Goal: Information Seeking & Learning: Compare options

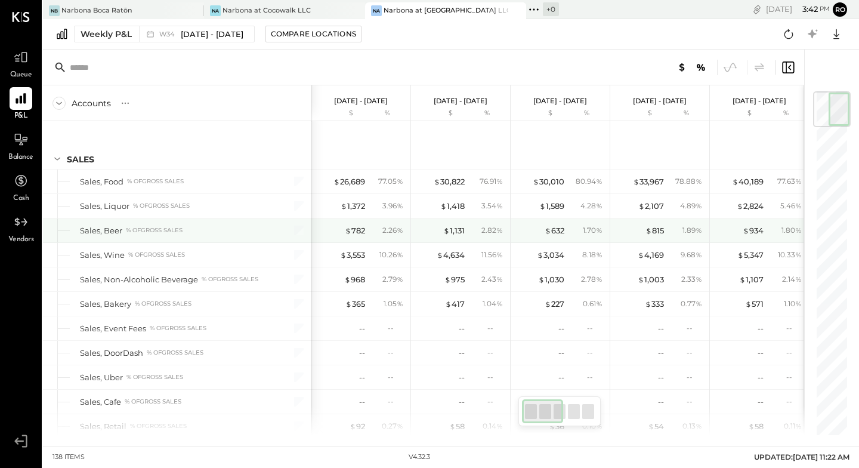
scroll to position [0, 4]
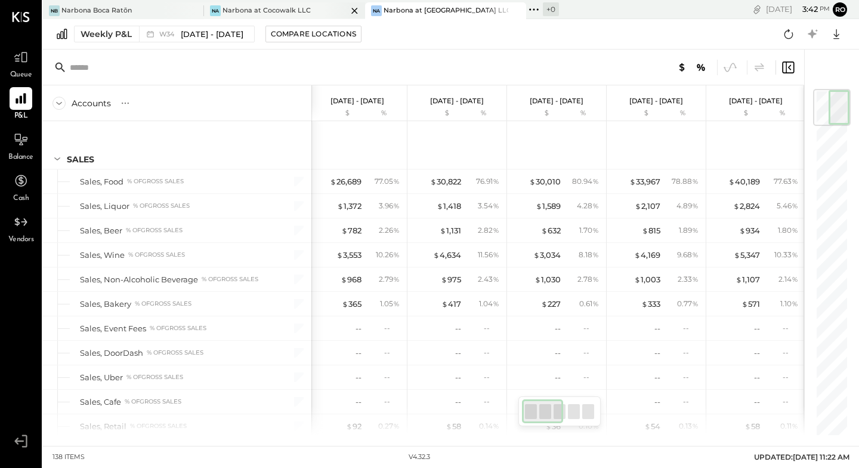
click at [286, 10] on div "Narbona at Cocowalk LLC" at bounding box center [267, 11] width 88 height 10
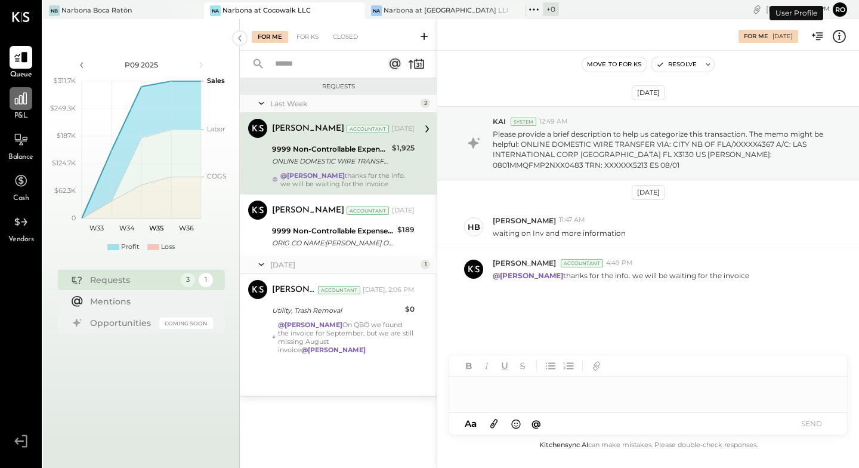
click at [21, 105] on icon at bounding box center [21, 99] width 16 height 16
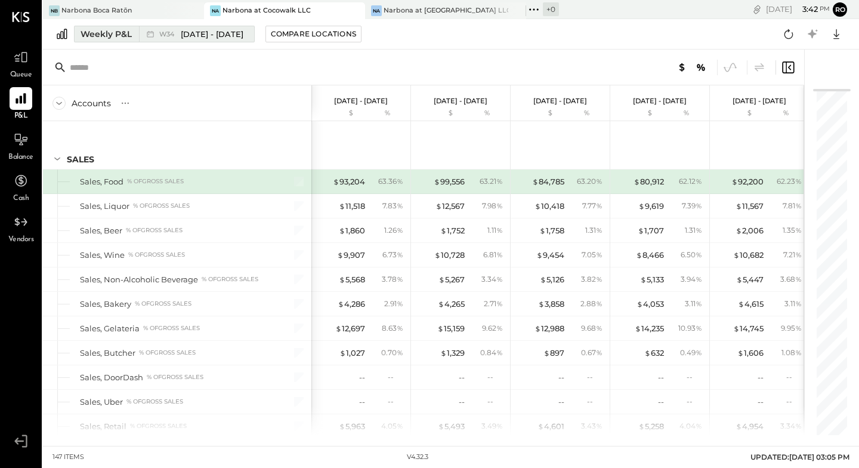
click at [103, 32] on div "Weekly P&L" at bounding box center [106, 34] width 51 height 12
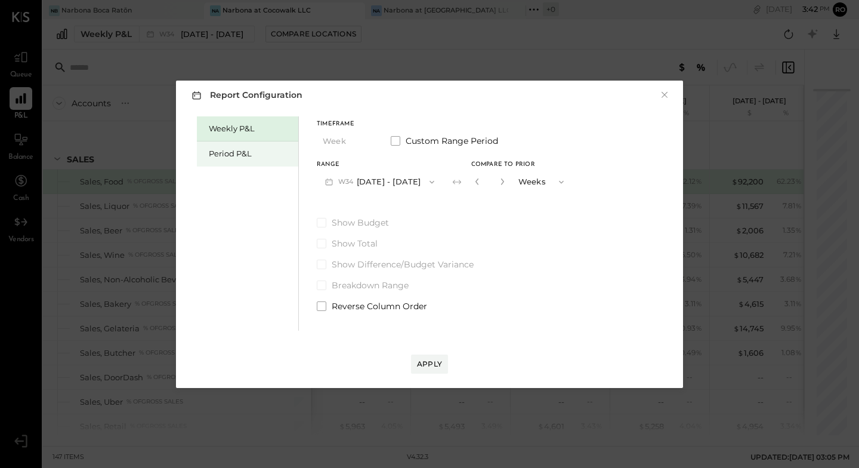
click at [241, 157] on div "Period P&L" at bounding box center [251, 153] width 84 height 11
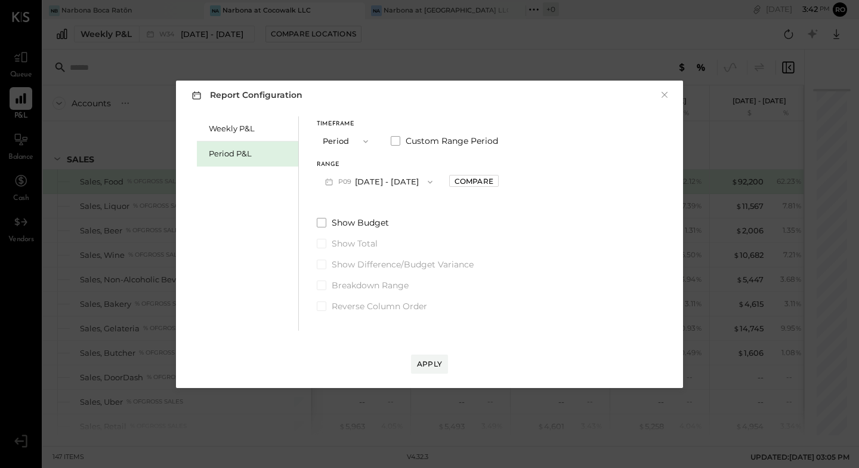
click at [495, 175] on div "Compare" at bounding box center [474, 181] width 50 height 12
click at [493, 183] on div "Compare" at bounding box center [474, 181] width 39 height 10
click at [502, 179] on icon "button" at bounding box center [500, 181] width 3 height 7
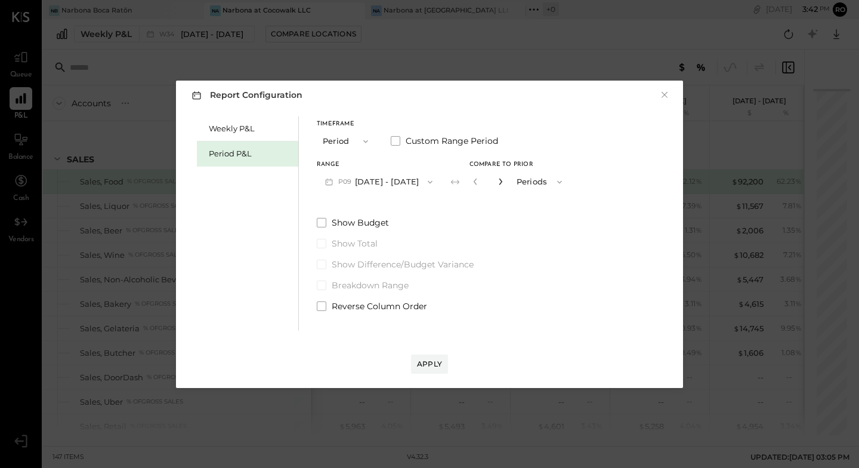
click at [502, 179] on icon "button" at bounding box center [500, 181] width 3 height 7
type input "*"
click at [437, 363] on div "Apply" at bounding box center [429, 364] width 25 height 10
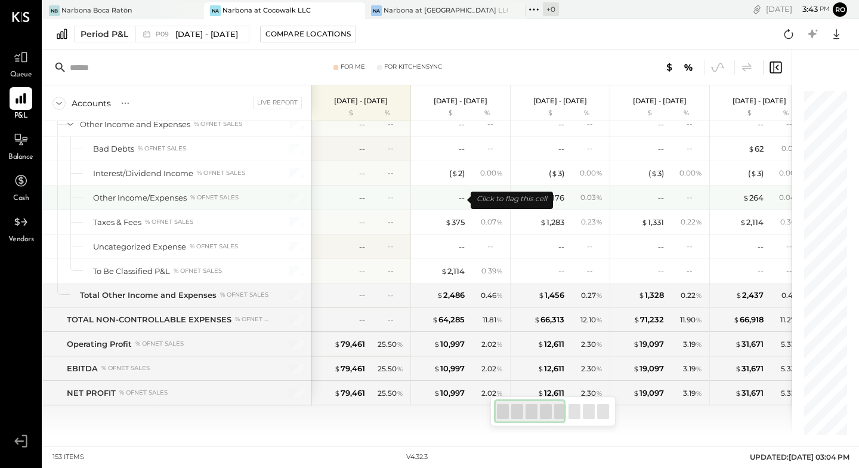
scroll to position [3035, 0]
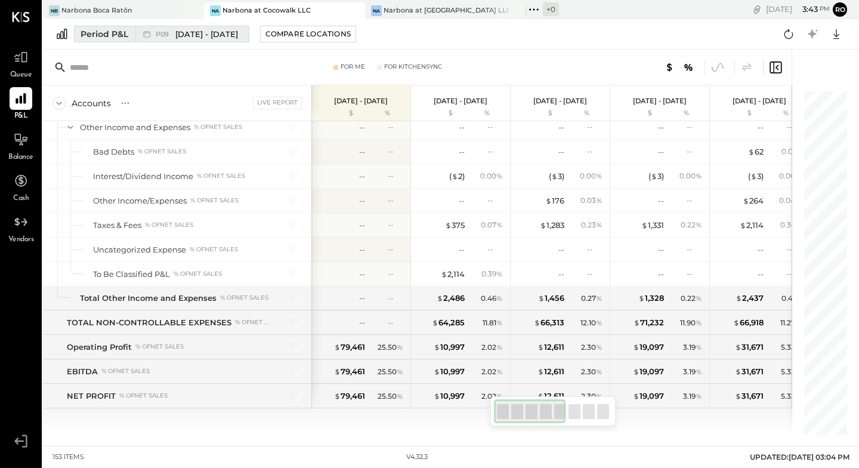
click at [180, 32] on span "[DATE] - [DATE]" at bounding box center [206, 34] width 63 height 11
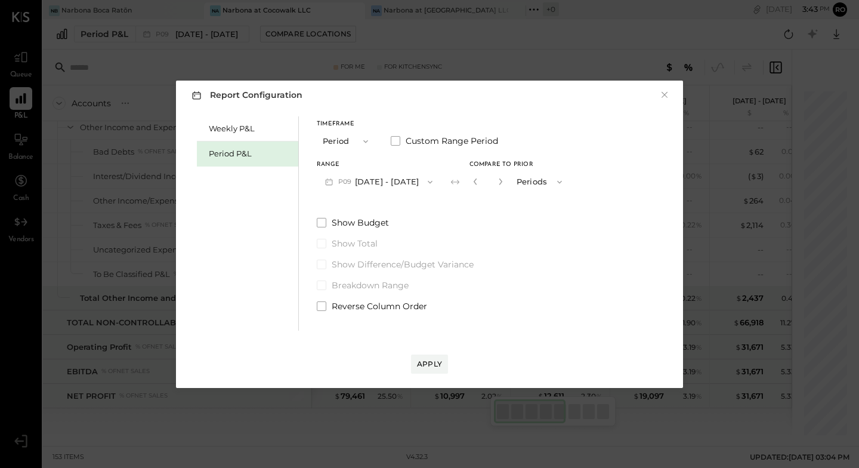
click at [435, 179] on icon "button" at bounding box center [430, 182] width 10 height 10
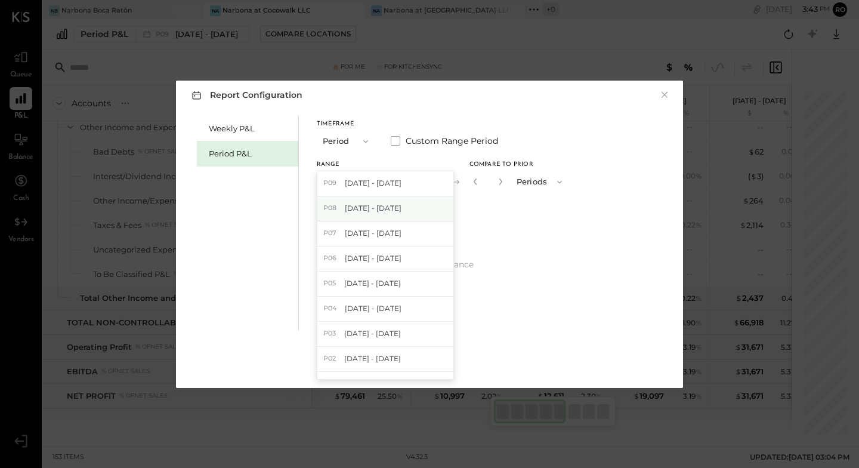
click at [370, 208] on span "[DATE] - [DATE]" at bounding box center [373, 208] width 57 height 10
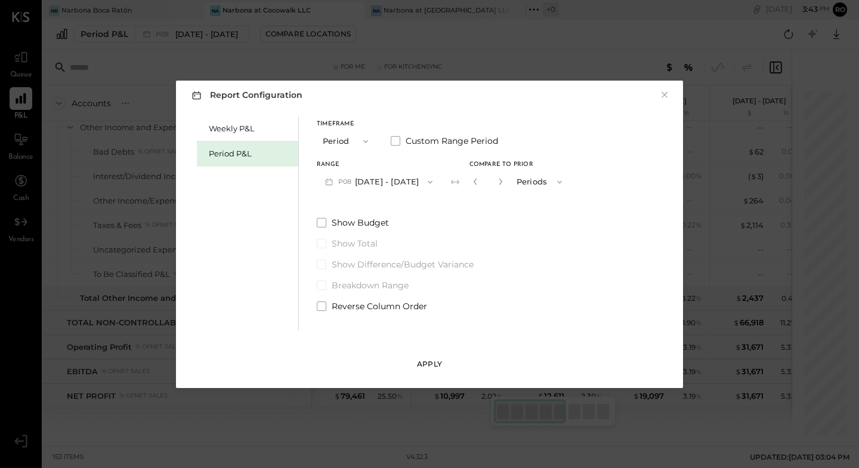
click at [428, 366] on div "Apply" at bounding box center [429, 364] width 25 height 10
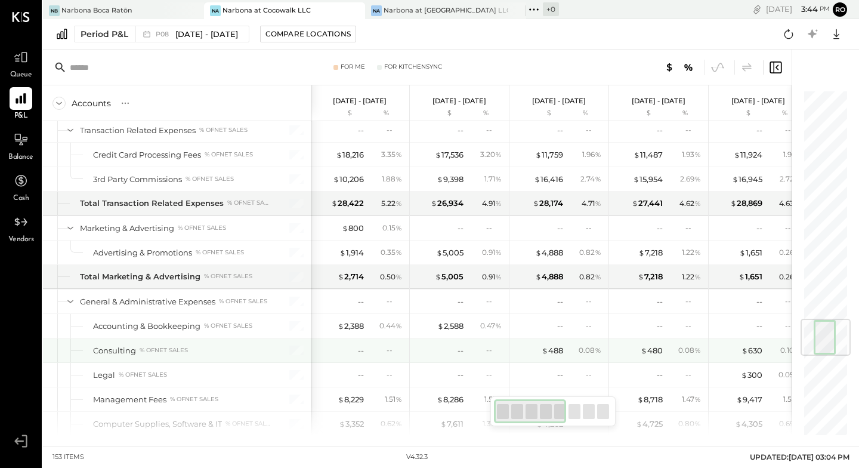
scroll to position [1934, 0]
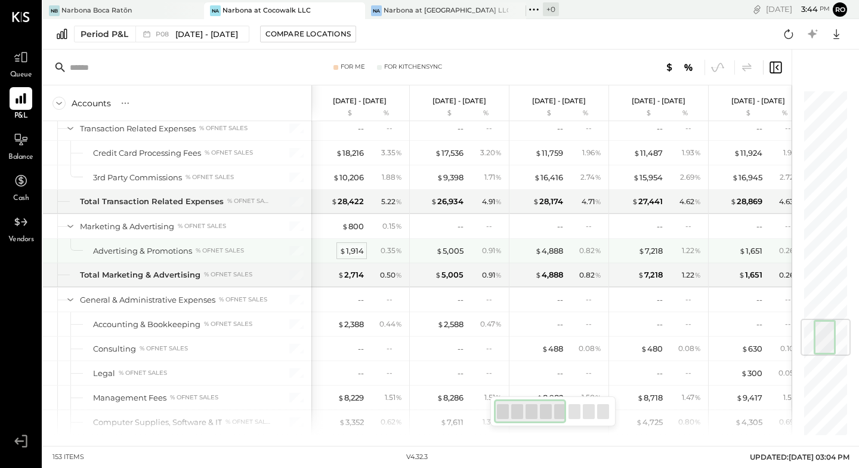
click at [347, 252] on div "$ 1,914" at bounding box center [351, 250] width 24 height 11
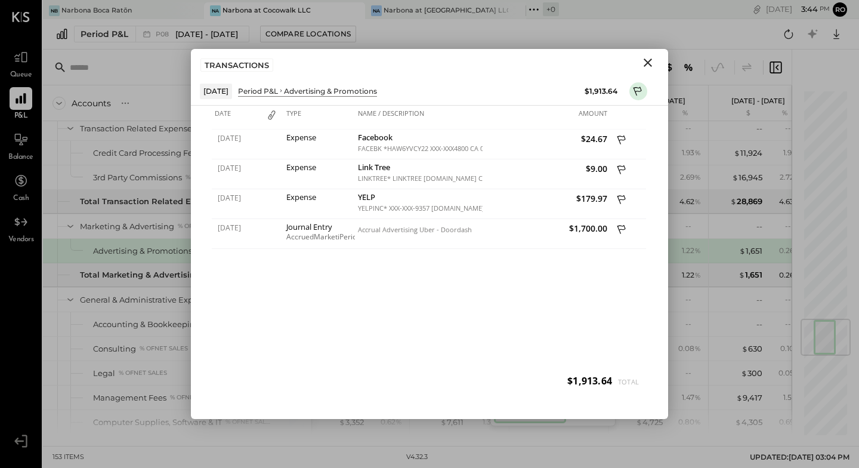
click at [652, 61] on icon "Close" at bounding box center [648, 62] width 14 height 14
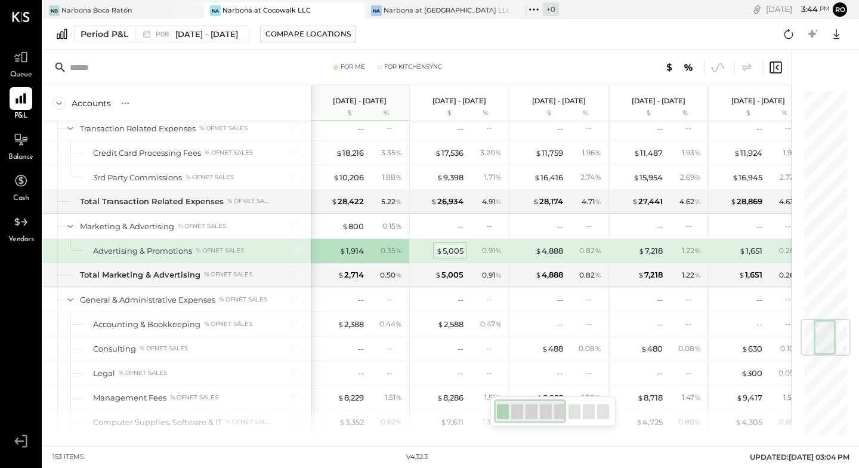
click at [453, 250] on div "$ 5,005" at bounding box center [449, 250] width 27 height 11
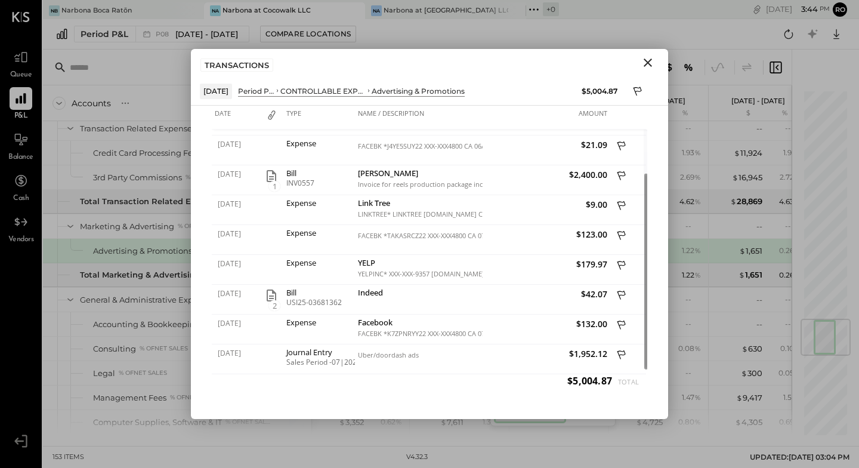
click at [645, 63] on icon "Close" at bounding box center [648, 62] width 14 height 14
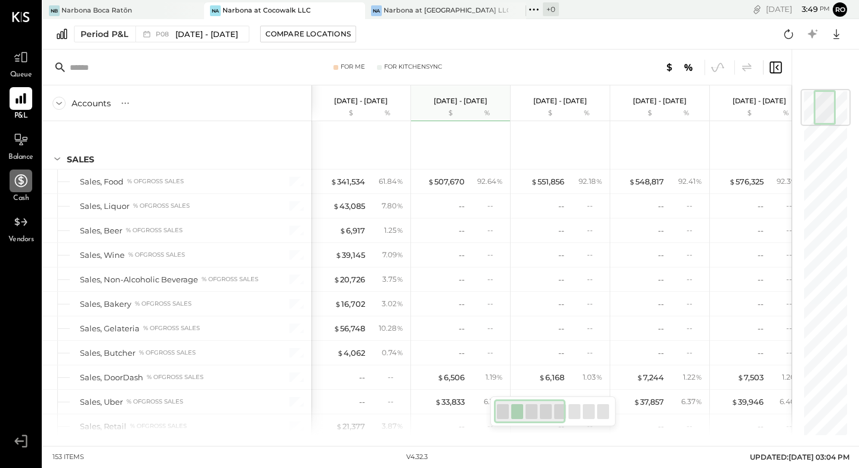
click at [23, 192] on div at bounding box center [21, 180] width 23 height 23
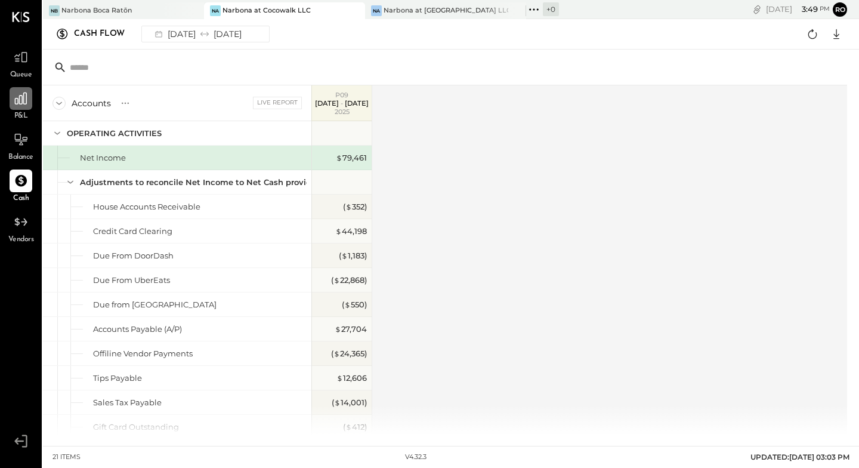
click at [26, 98] on icon at bounding box center [21, 99] width 16 height 16
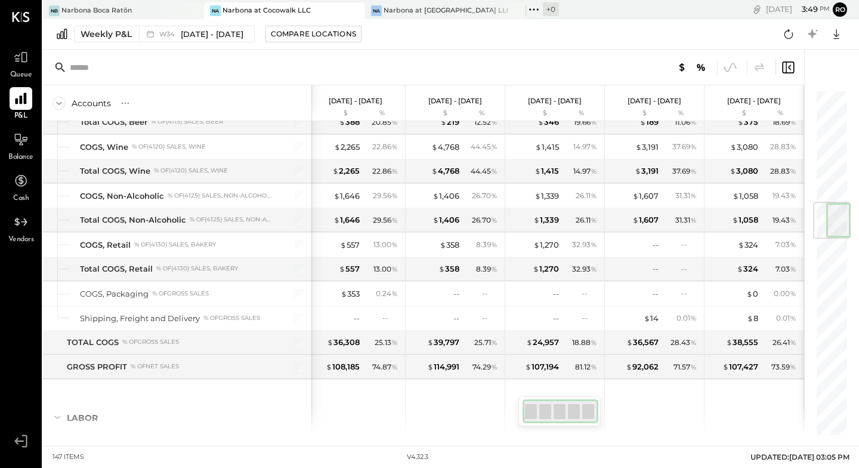
scroll to position [950, 0]
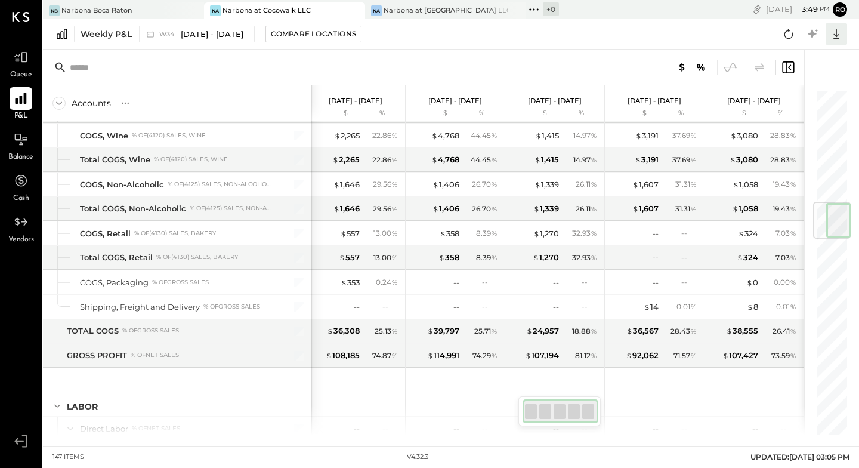
click at [842, 40] on icon at bounding box center [837, 34] width 16 height 16
click at [795, 104] on div "Excel" at bounding box center [799, 103] width 95 height 25
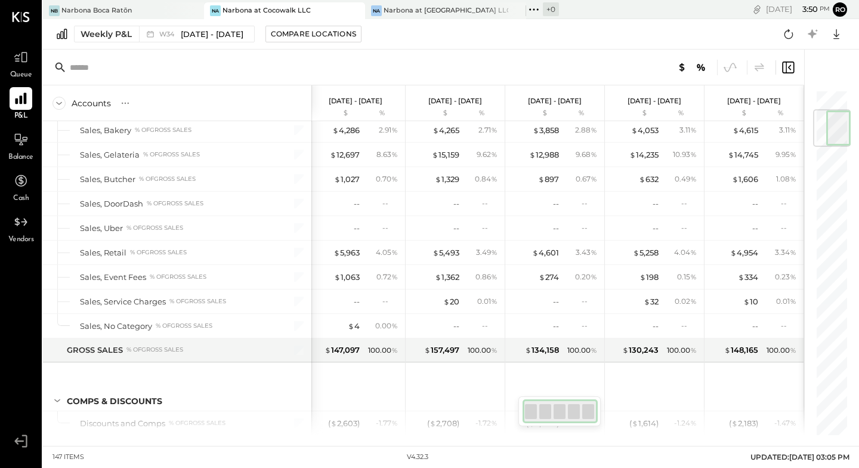
scroll to position [0, 0]
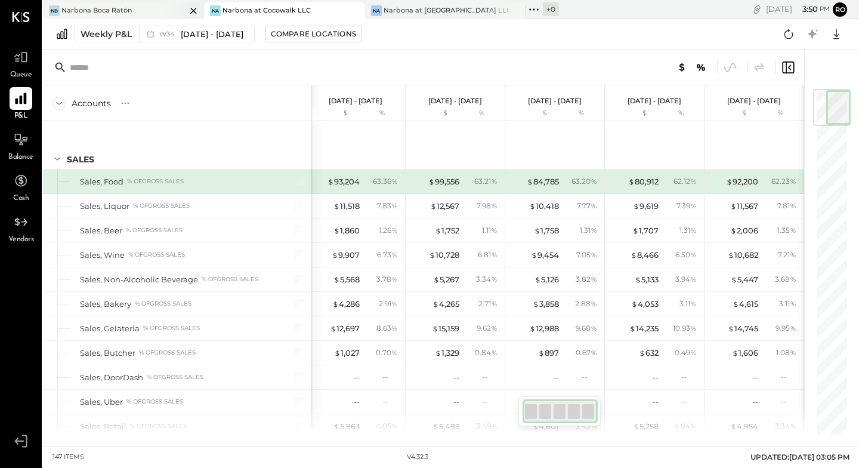
click at [121, 13] on div "Narbona Boca Ratōn" at bounding box center [96, 11] width 70 height 10
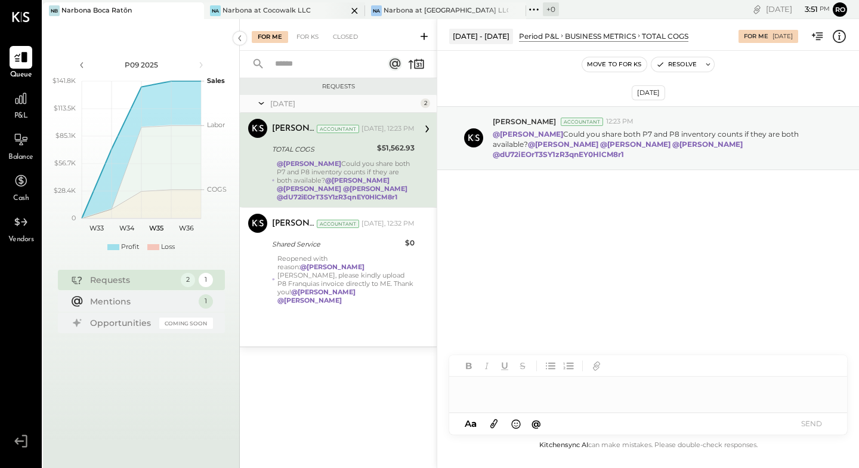
click at [312, 11] on div "Na Narbona at Cocowalk LLC" at bounding box center [275, 10] width 143 height 11
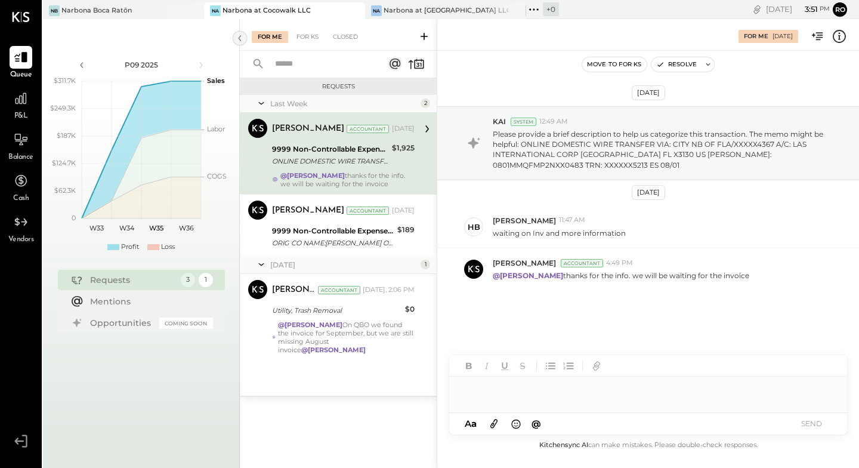
click at [239, 38] on icon at bounding box center [239, 38] width 3 height 6
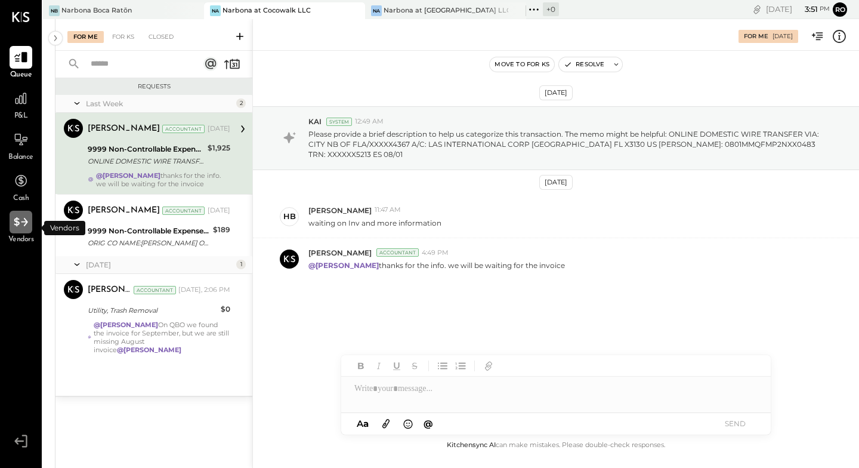
click at [25, 230] on icon at bounding box center [21, 222] width 16 height 16
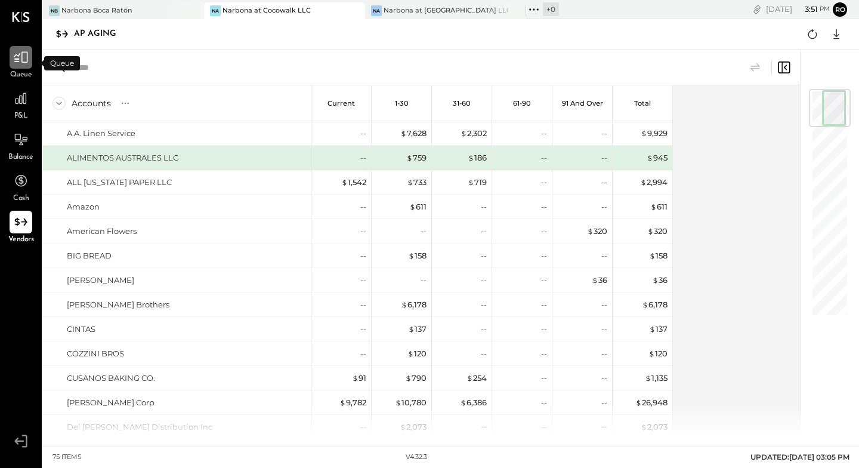
click at [20, 57] on icon at bounding box center [21, 58] width 16 height 16
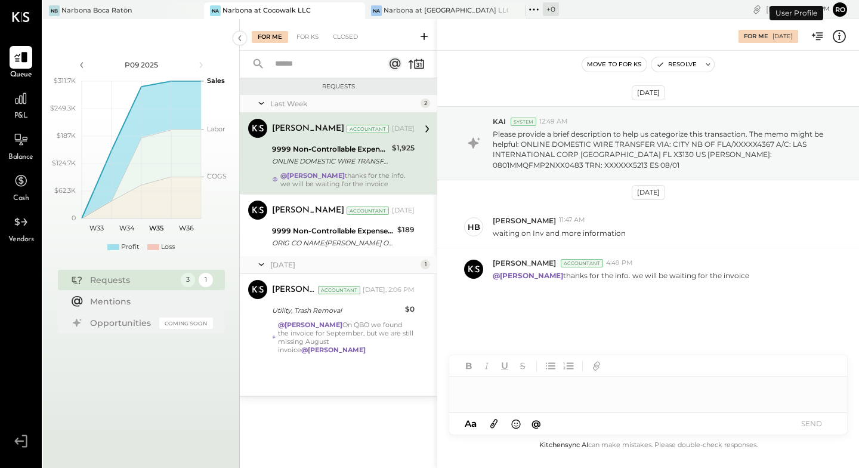
click at [844, 9] on button "ro" at bounding box center [840, 9] width 14 height 14
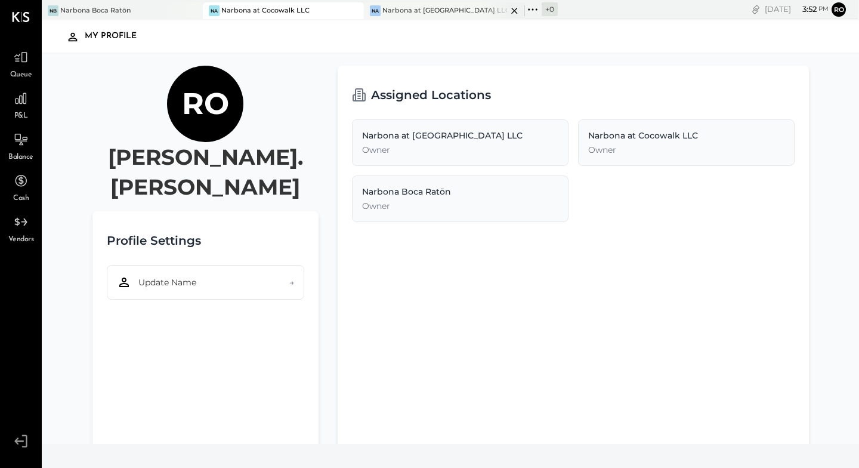
click at [445, 11] on div "Narbona at [GEOGRAPHIC_DATA] LLC" at bounding box center [444, 11] width 125 height 10
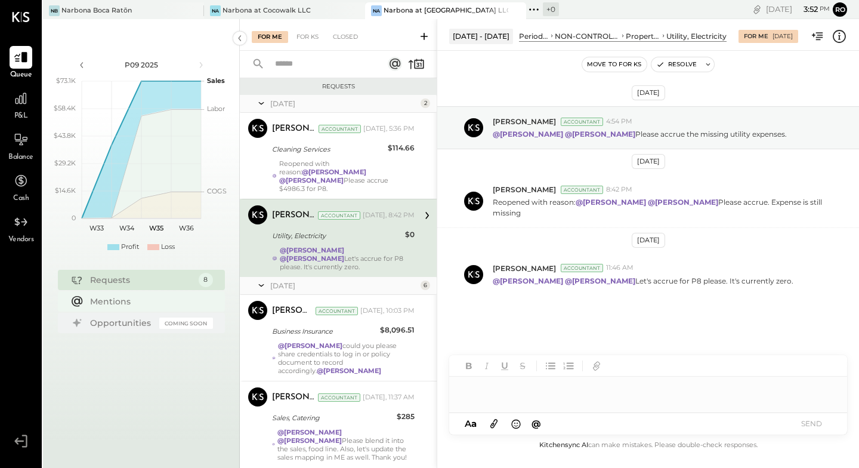
click at [153, 297] on div "Mentions" at bounding box center [148, 301] width 117 height 12
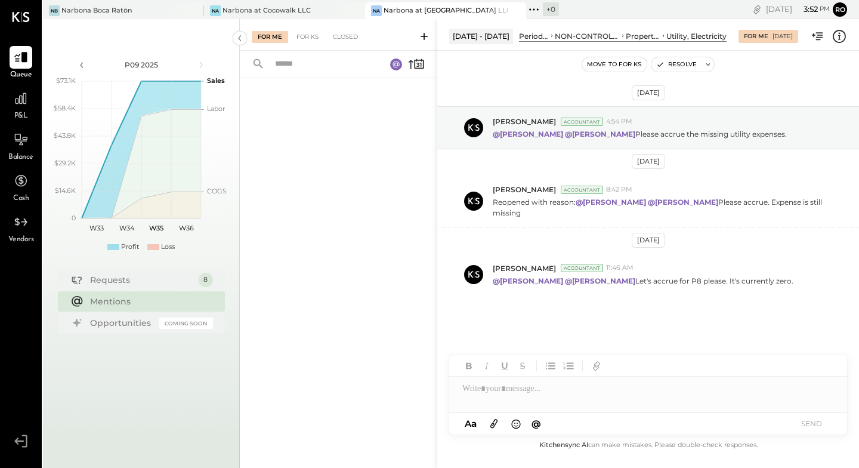
click at [811, 36] on icon at bounding box center [818, 37] width 16 height 16
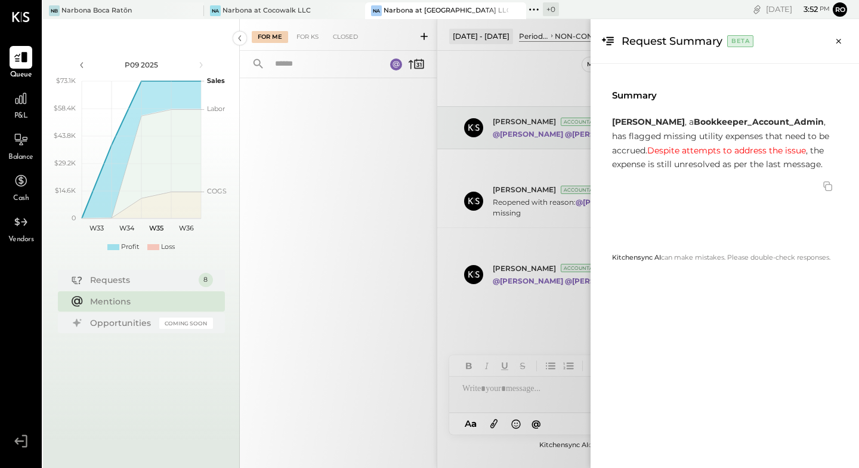
click at [760, 203] on div "Summary [PERSON_NAME] , a Bookkeeper_Account_Admin , has flagged missing utilit…" at bounding box center [725, 145] width 226 height 120
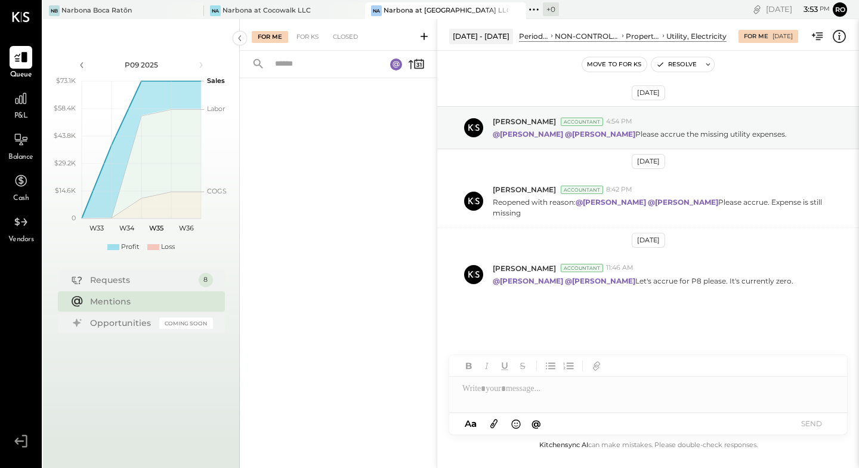
click at [252, 290] on div "For Me For KS Closed [DATE] - [DATE] Period P&L NON-CONTROLLABLE EXPENSES Prope…" at bounding box center [549, 243] width 619 height 449
click at [138, 279] on div "Requests" at bounding box center [141, 280] width 103 height 12
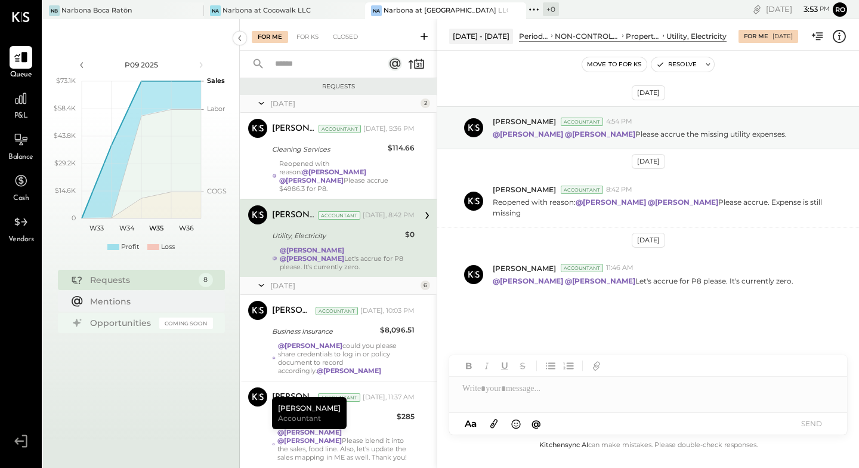
click at [130, 322] on div "Opportunities" at bounding box center [121, 323] width 63 height 12
click at [187, 396] on div "P09 2025 polygon, polyline { transition: fill-opacity 0.1s, stroke-opacity 0.1s…" at bounding box center [141, 253] width 197 height 468
click at [22, 140] on icon at bounding box center [21, 140] width 16 height 16
